Goal: Task Accomplishment & Management: Use online tool/utility

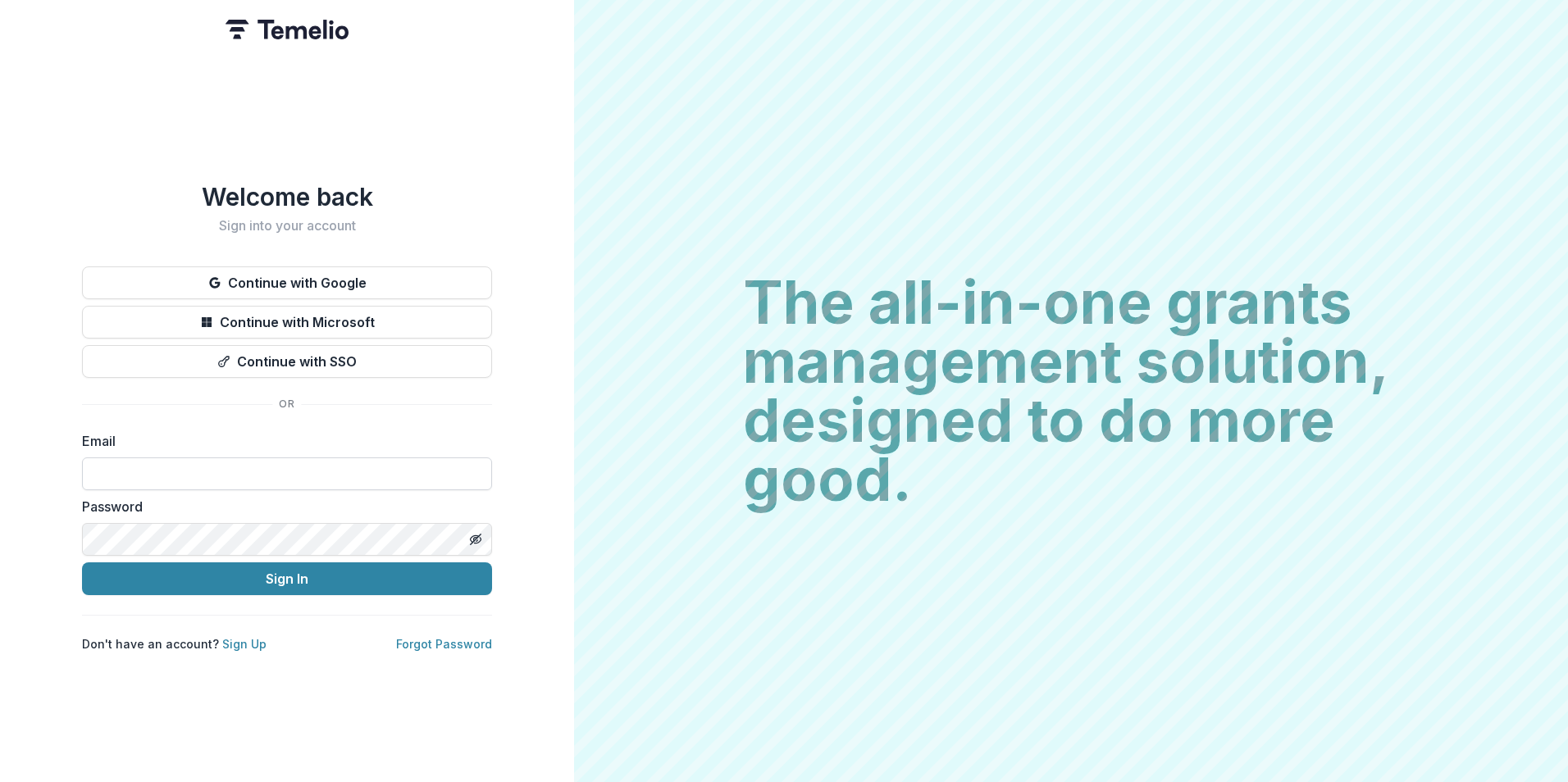
drag, startPoint x: 349, startPoint y: 451, endPoint x: 386, endPoint y: 476, distance: 44.7
click at [349, 458] on input at bounding box center [287, 475] width 410 height 33
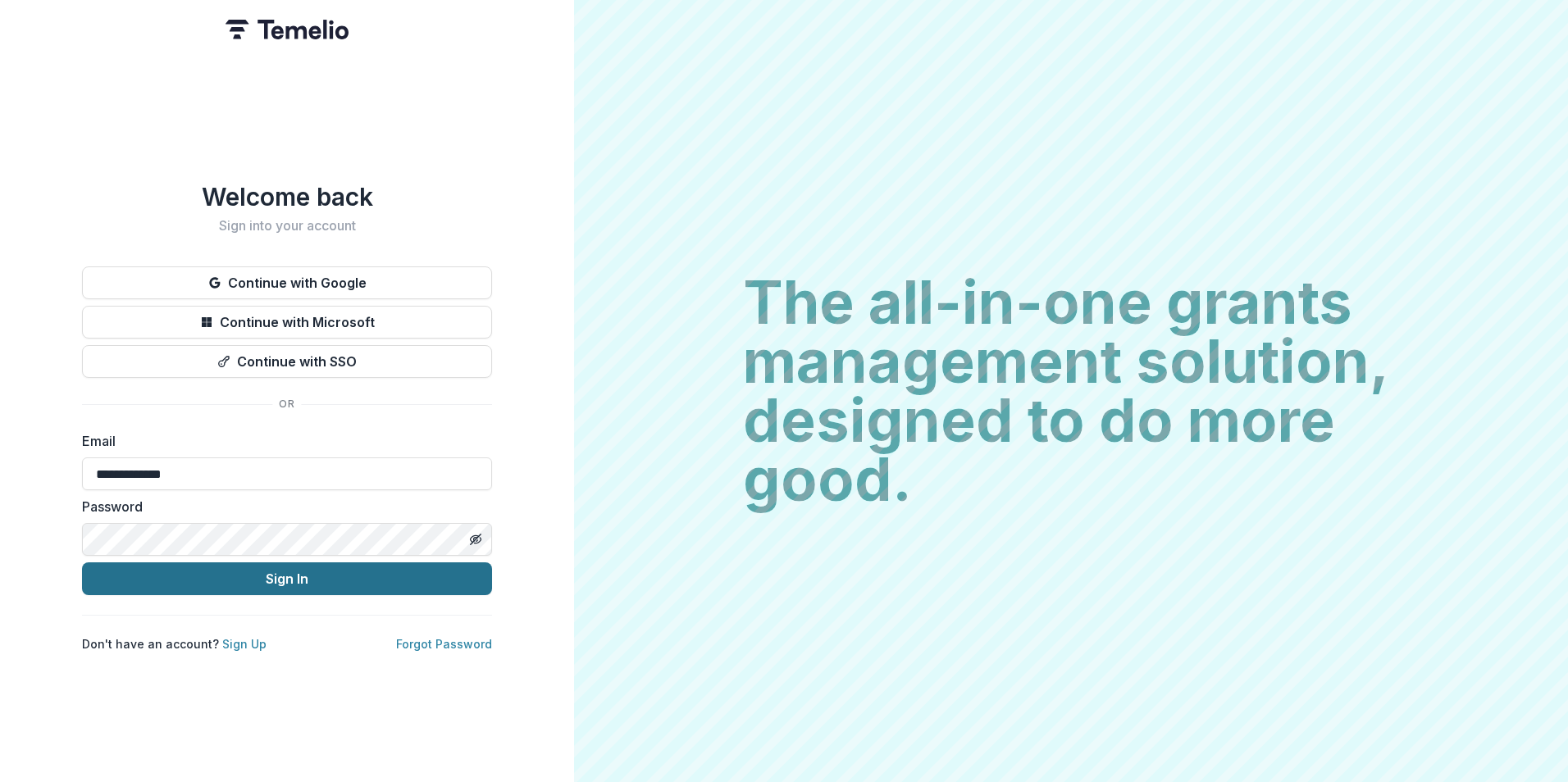
type input "**********"
click at [82, 562] on button "Sign In" at bounding box center [287, 579] width 410 height 33
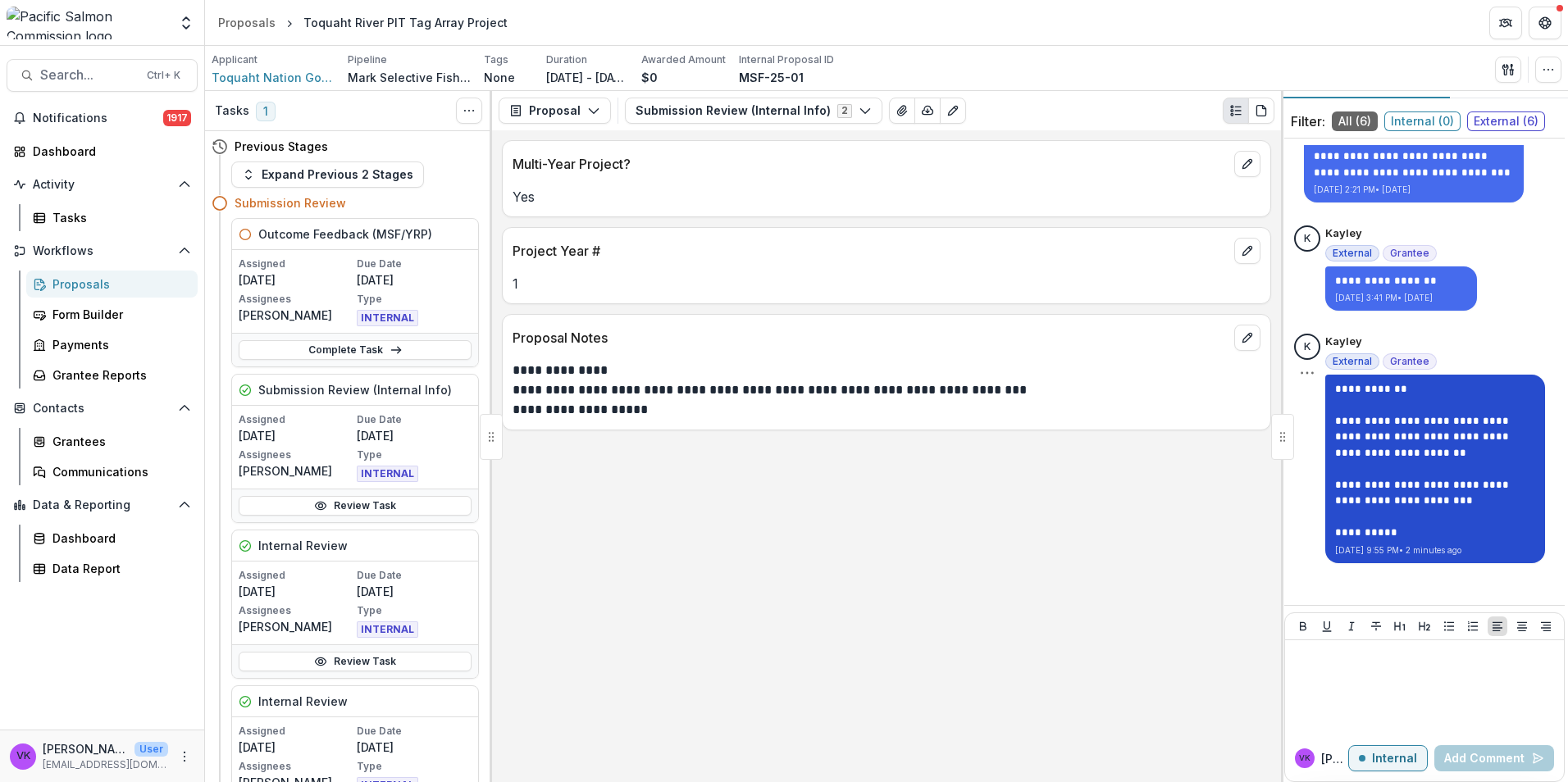
scroll to position [47, 0]
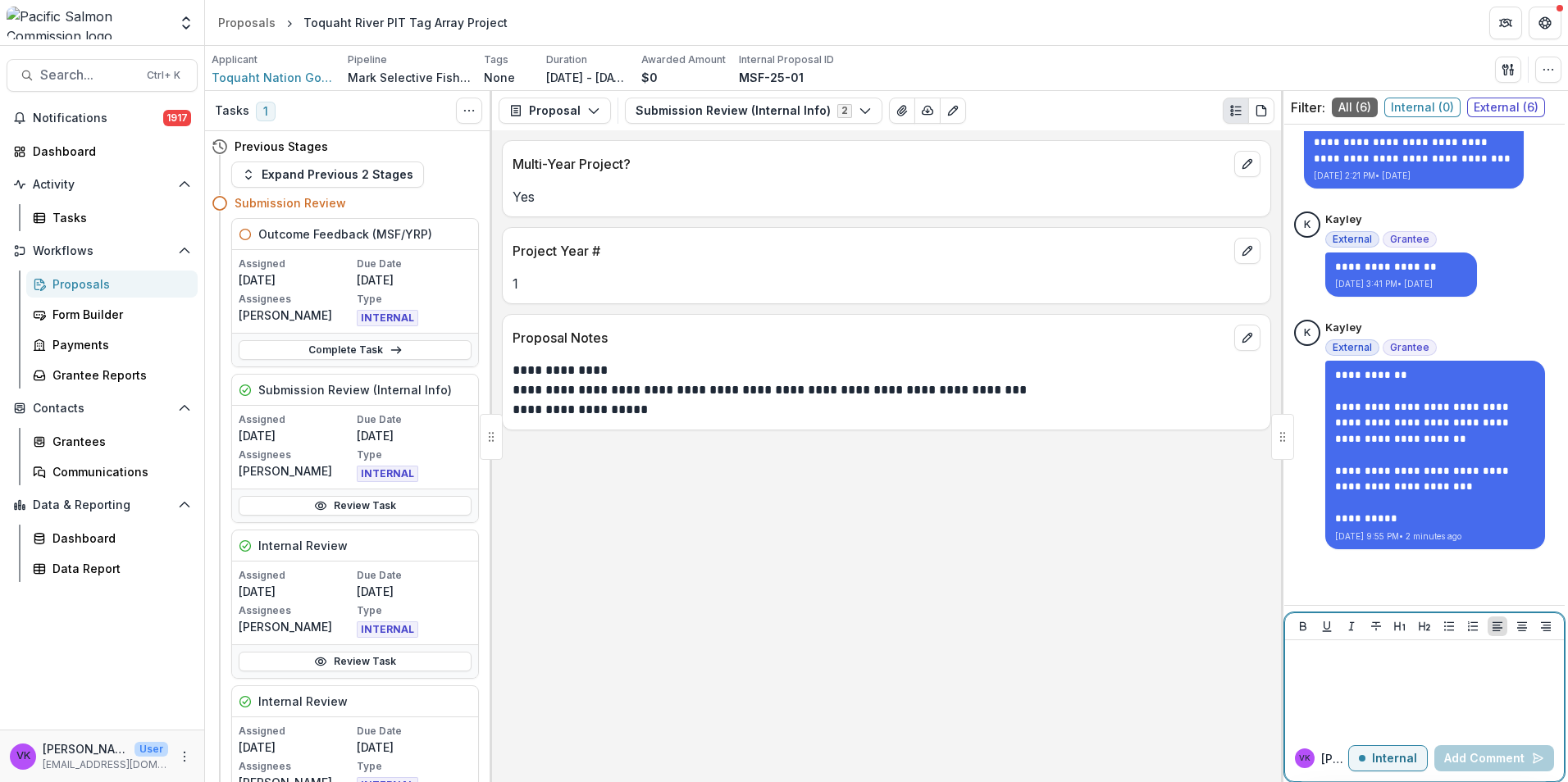
click at [1351, 668] on div at bounding box center [1425, 688] width 266 height 82
drag, startPoint x: 1404, startPoint y: 759, endPoint x: 1471, endPoint y: 772, distance: 68.2
click at [1403, 759] on p "Internal" at bounding box center [1394, 758] width 45 height 14
click at [1390, 676] on div at bounding box center [1425, 688] width 266 height 82
click at [1393, 764] on p "External" at bounding box center [1393, 758] width 48 height 14
